Goal: Check status: Check status

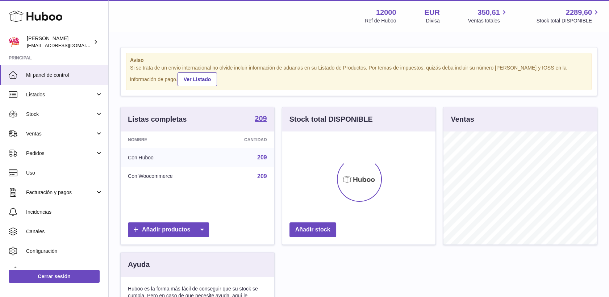
scroll to position [113, 154]
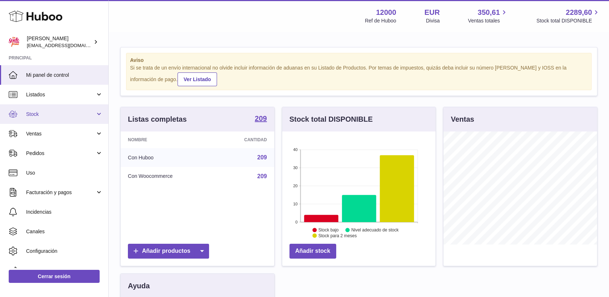
click at [38, 115] on span "Stock" at bounding box center [60, 114] width 69 height 7
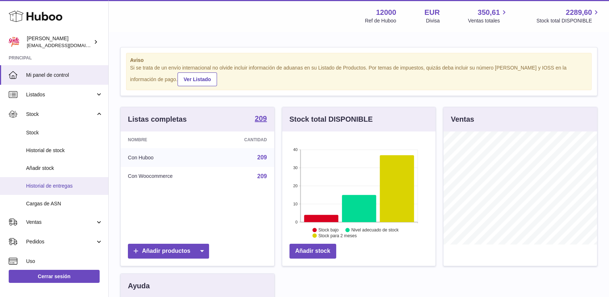
click at [50, 187] on span "Historial de entregas" at bounding box center [64, 186] width 77 height 7
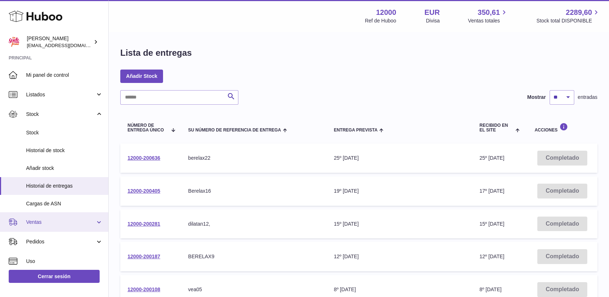
click at [31, 223] on span "Ventas" at bounding box center [60, 222] width 69 height 7
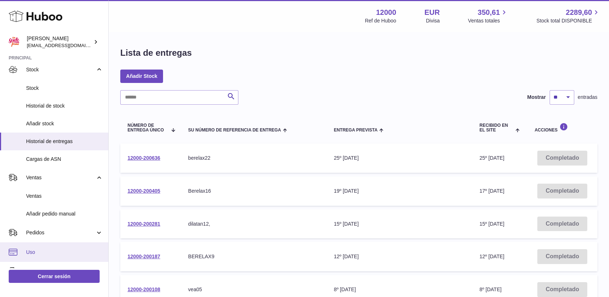
scroll to position [80, 0]
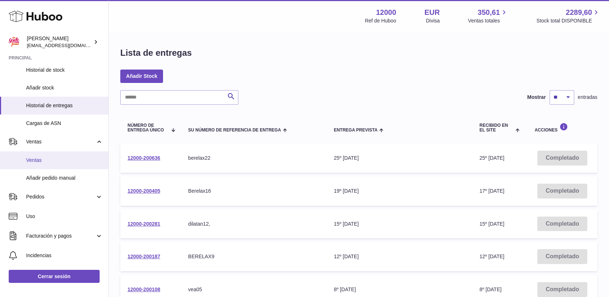
click at [38, 159] on span "Ventas" at bounding box center [64, 160] width 77 height 7
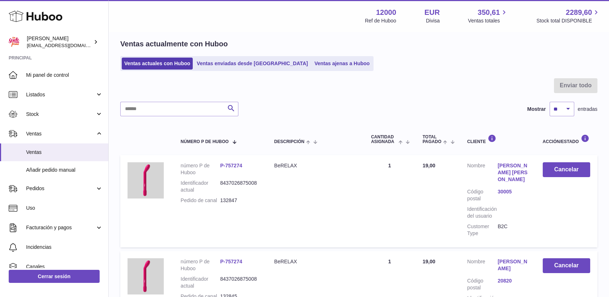
scroll to position [40, 0]
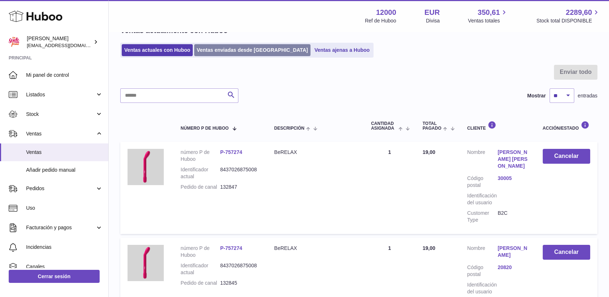
click at [243, 51] on link "Ventas enviadas desde [GEOGRAPHIC_DATA]" at bounding box center [252, 50] width 116 height 12
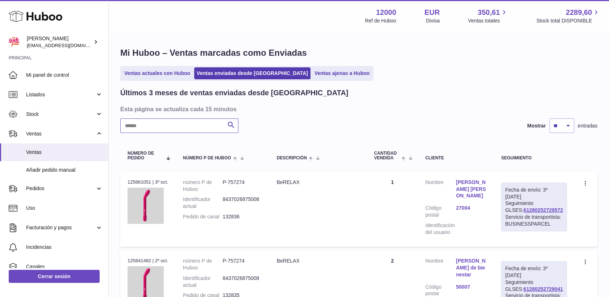
click at [177, 128] on input "text" at bounding box center [179, 125] width 118 height 14
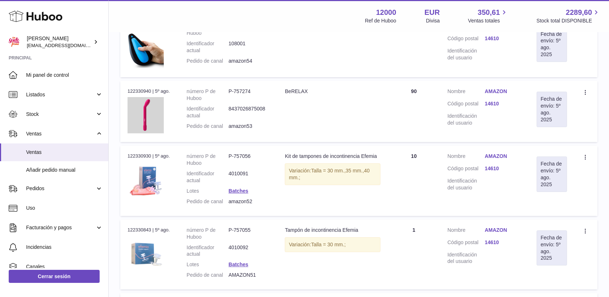
scroll to position [241, 0]
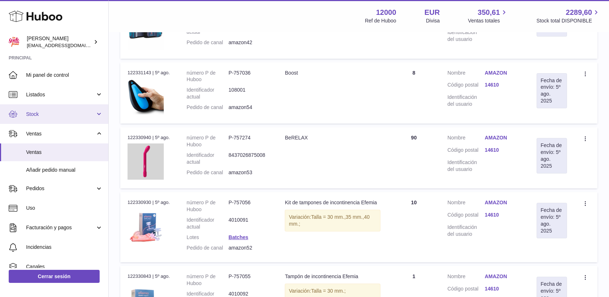
type input "******"
click at [39, 114] on span "Stock" at bounding box center [60, 114] width 69 height 7
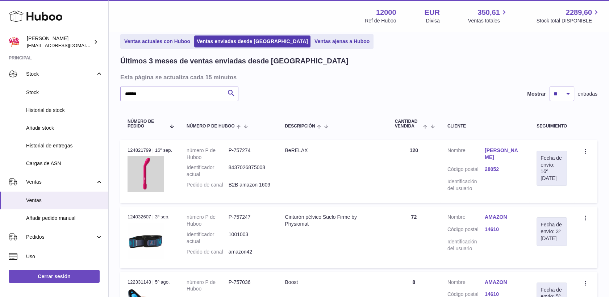
scroll to position [0, 0]
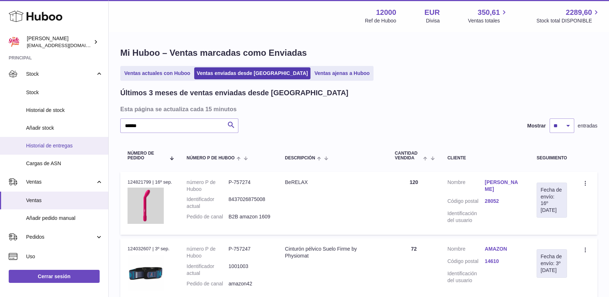
click at [49, 143] on span "Historial de entregas" at bounding box center [64, 145] width 77 height 7
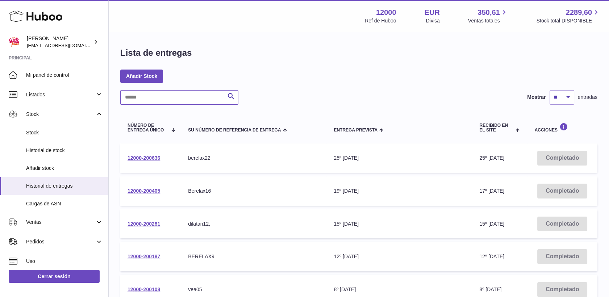
click at [154, 99] on input "text" at bounding box center [179, 97] width 118 height 14
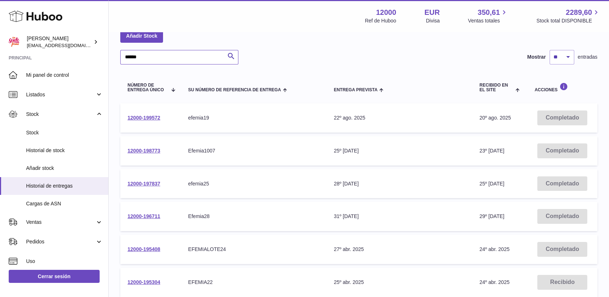
scroll to position [80, 0]
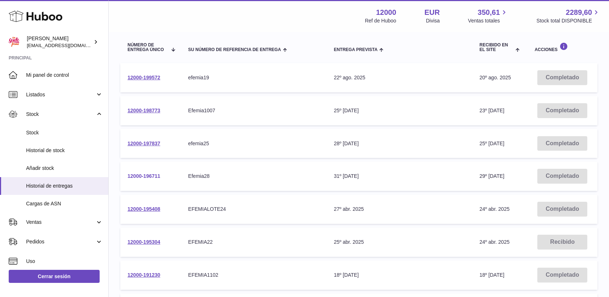
type input "******"
click at [146, 175] on link "12000-196711" at bounding box center [144, 176] width 33 height 6
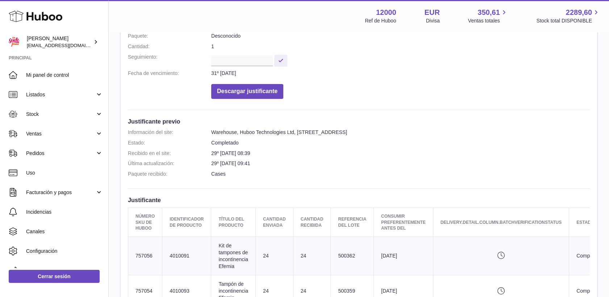
scroll to position [40, 0]
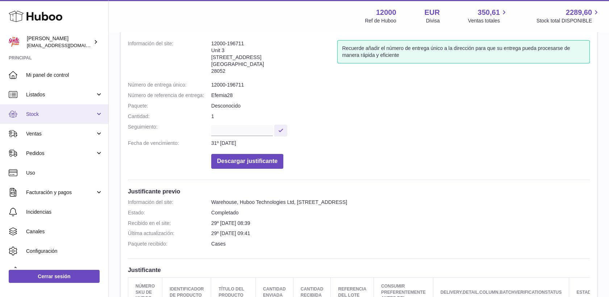
click at [42, 116] on span "Stock" at bounding box center [60, 114] width 69 height 7
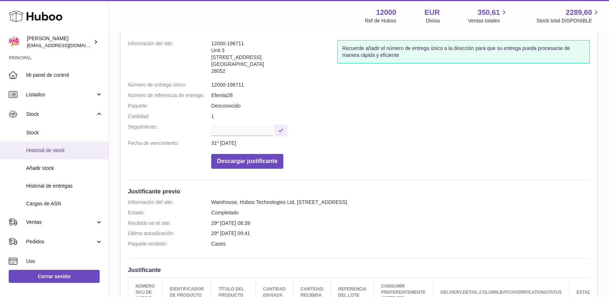
click at [52, 150] on span "Historial de stock" at bounding box center [64, 150] width 77 height 7
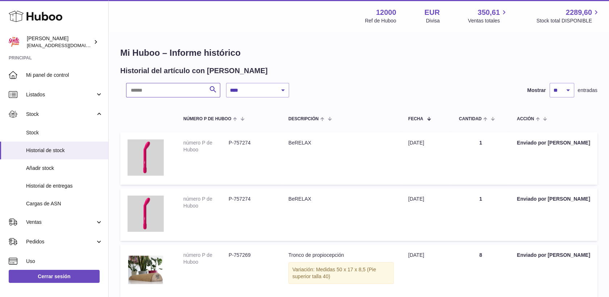
click at [173, 88] on input "text" at bounding box center [173, 90] width 94 height 14
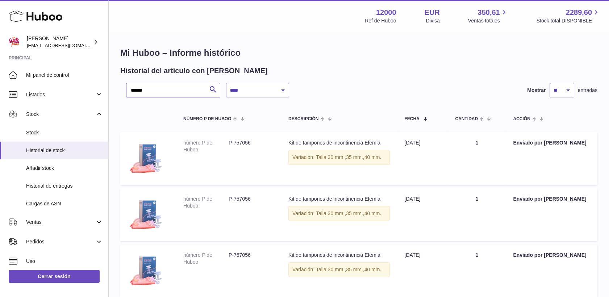
type input "******"
click at [282, 91] on select "**********" at bounding box center [257, 90] width 63 height 14
select select "*"
click at [226, 83] on select "**********" at bounding box center [257, 90] width 63 height 14
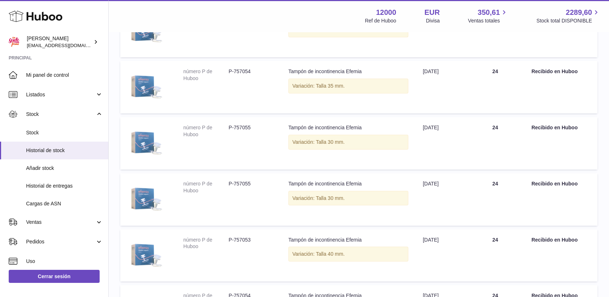
scroll to position [241, 0]
